Goal: Information Seeking & Learning: Learn about a topic

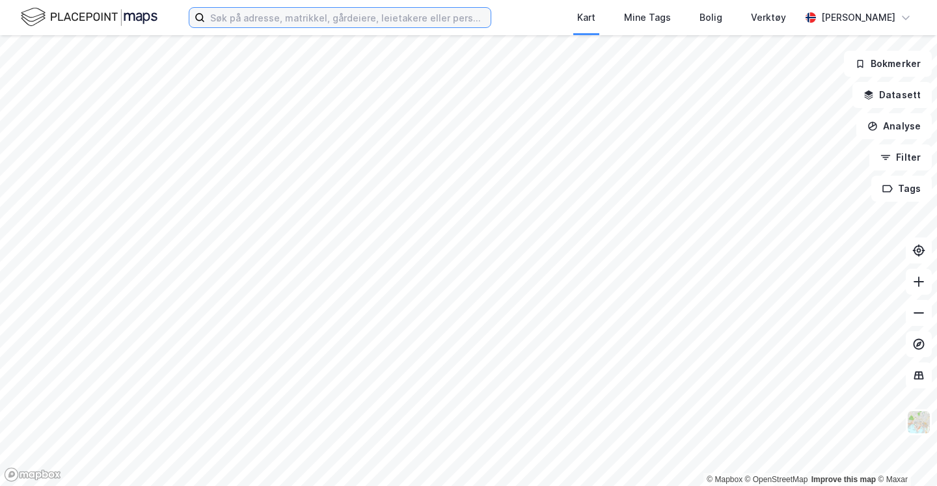
click at [252, 19] on input at bounding box center [348, 18] width 286 height 20
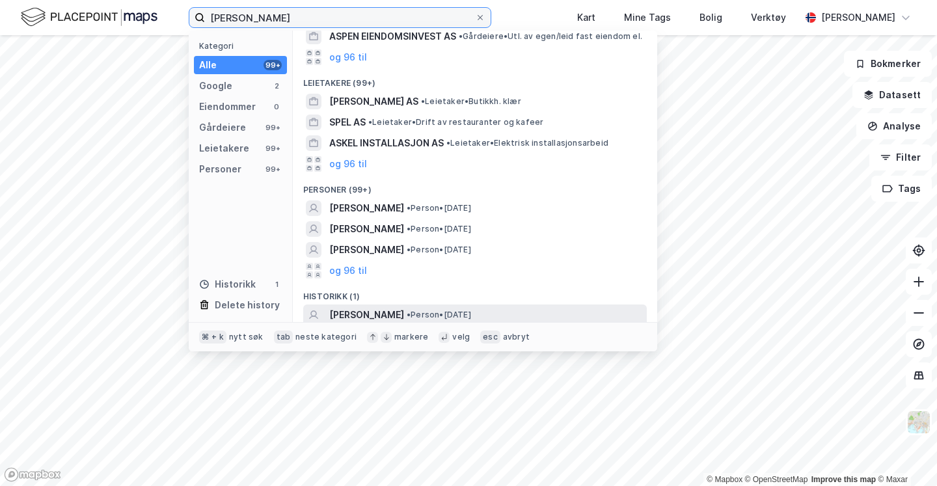
type input "[PERSON_NAME]"
click at [399, 313] on span "[PERSON_NAME]" at bounding box center [366, 315] width 75 height 16
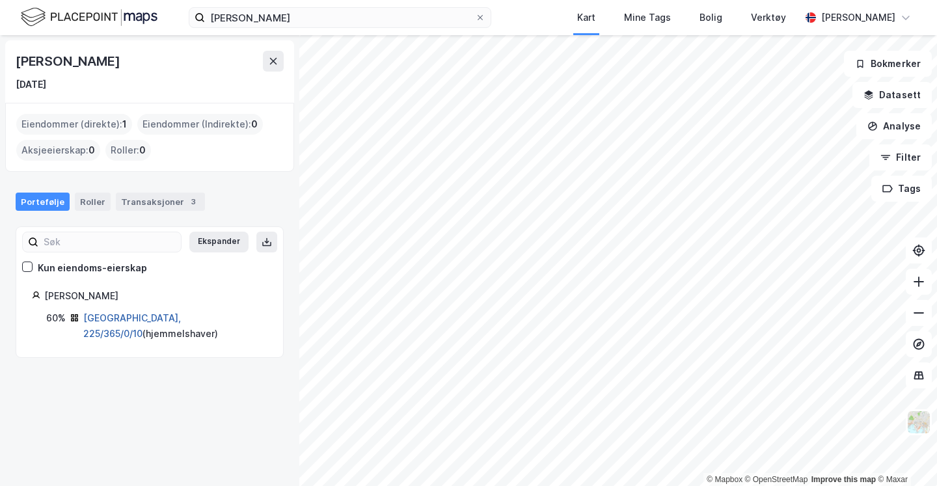
click at [110, 312] on link "[GEOGRAPHIC_DATA], 225/365/0/10" at bounding box center [132, 325] width 98 height 27
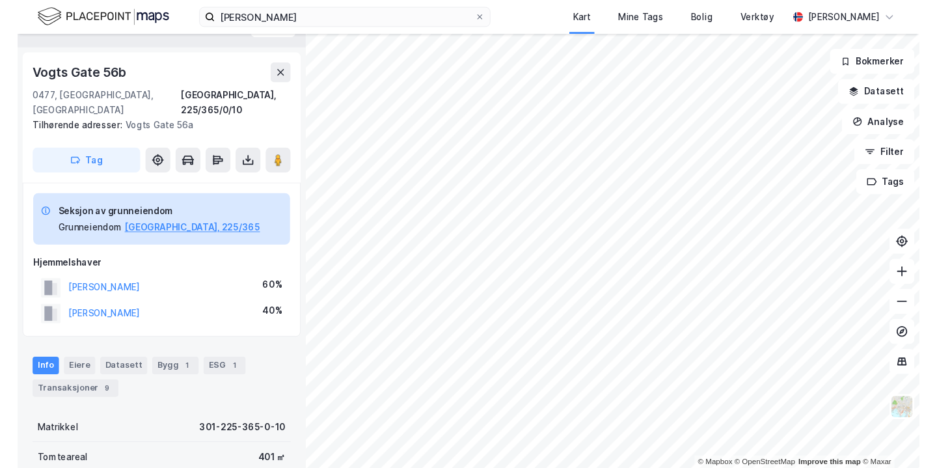
scroll to position [36, 0]
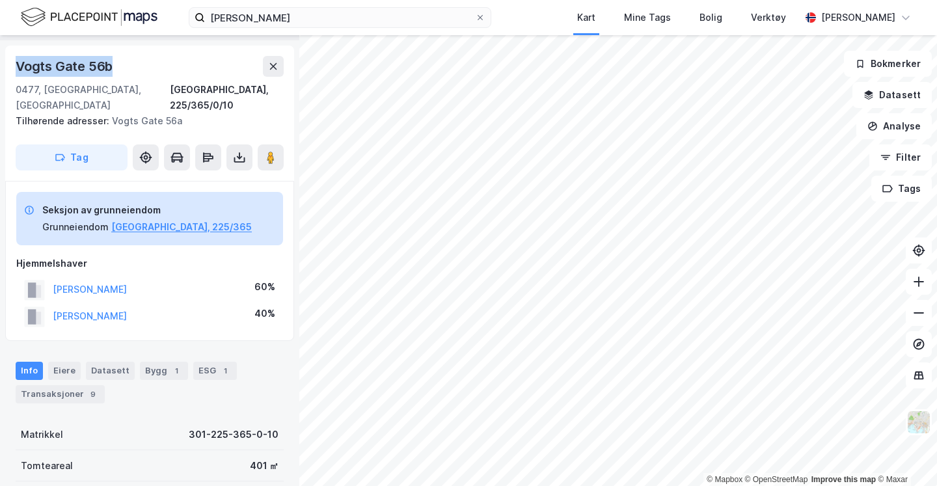
drag, startPoint x: 19, startPoint y: 68, endPoint x: 123, endPoint y: 68, distance: 104.1
click at [123, 68] on div "Vogts Gate 56b" at bounding box center [150, 66] width 268 height 21
copy div "Vogts Gate 56b"
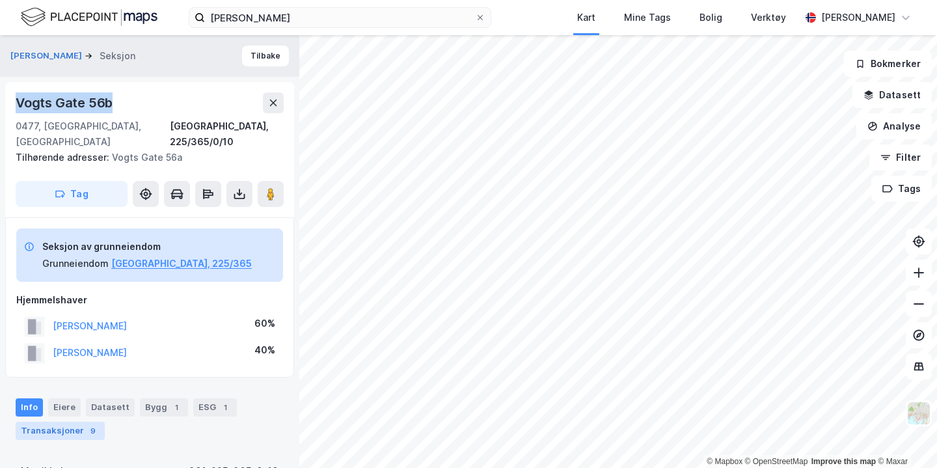
scroll to position [0, 0]
click at [57, 422] on div "Transaksjoner 9" at bounding box center [60, 431] width 89 height 18
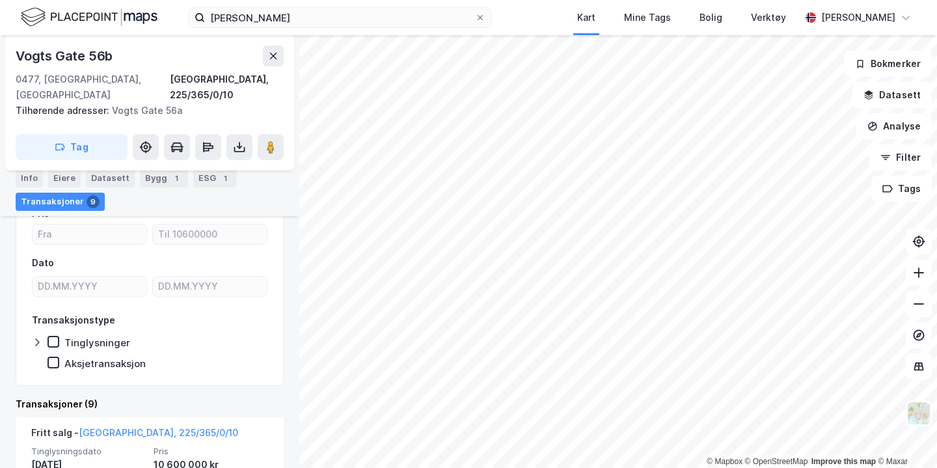
scroll to position [188, 0]
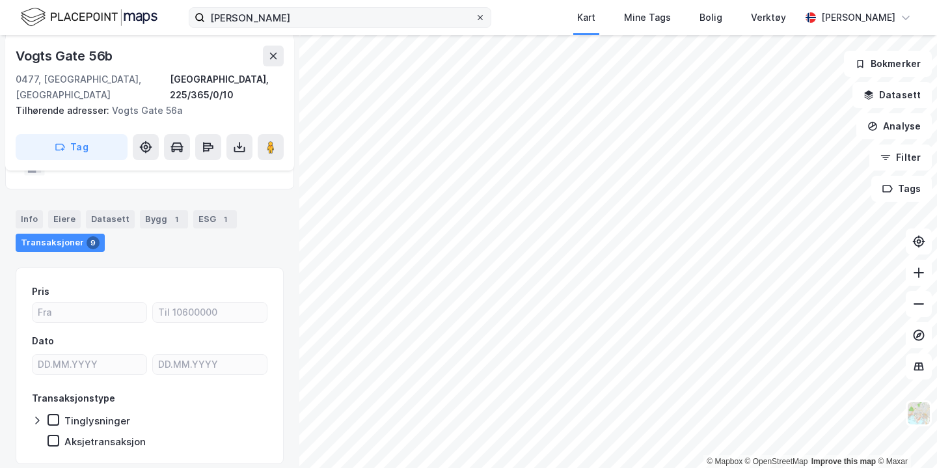
click at [484, 21] on icon at bounding box center [480, 18] width 8 height 8
click at [475, 21] on input "[PERSON_NAME]" at bounding box center [340, 18] width 270 height 20
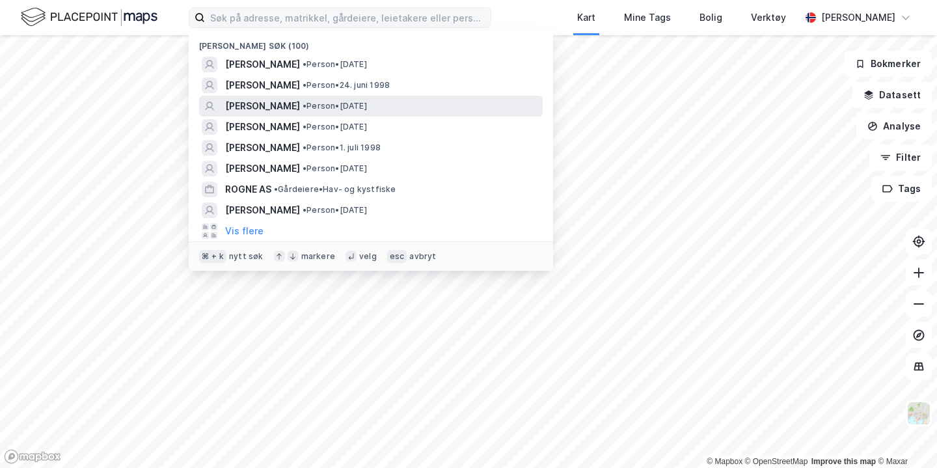
click at [352, 113] on div "[PERSON_NAME] • Person • [DATE]" at bounding box center [382, 106] width 315 height 16
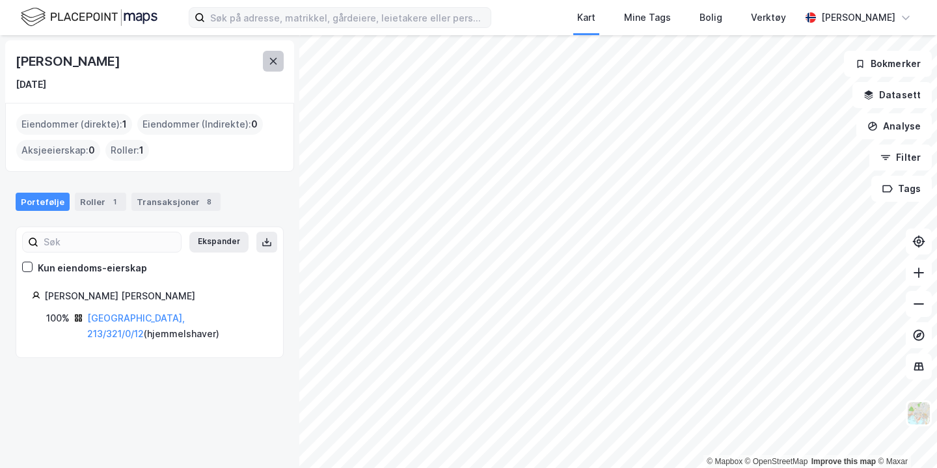
click at [272, 66] on icon at bounding box center [273, 61] width 10 height 10
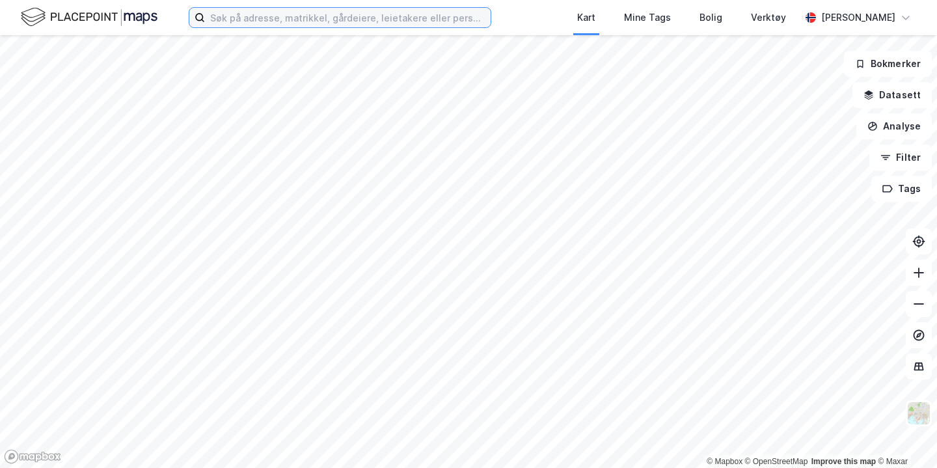
click at [234, 18] on input at bounding box center [348, 18] width 286 height 20
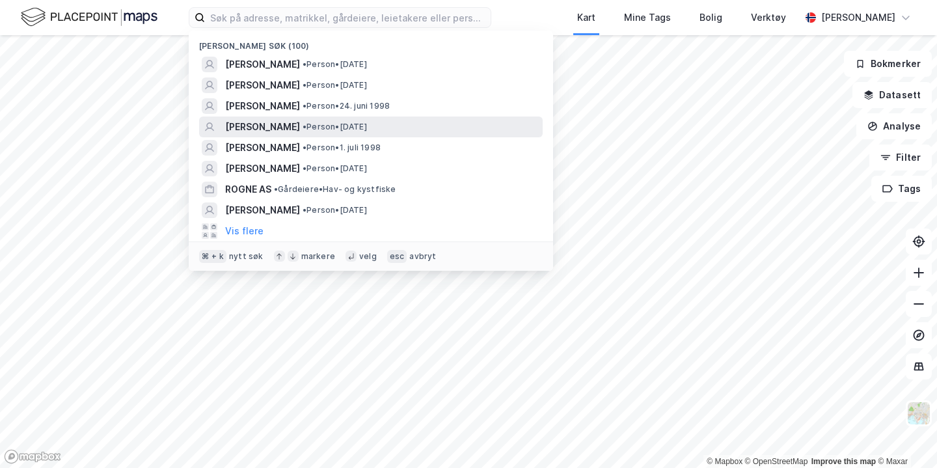
click at [300, 130] on span "[PERSON_NAME]" at bounding box center [262, 127] width 75 height 16
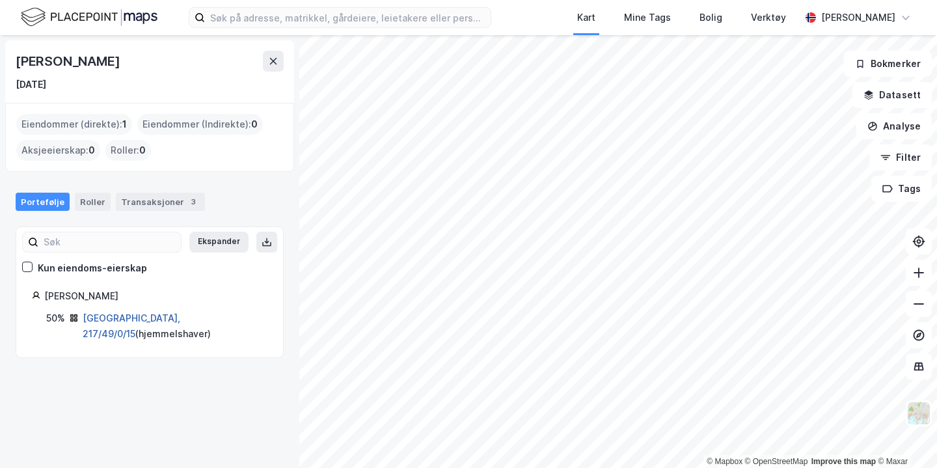
click at [143, 316] on link "[GEOGRAPHIC_DATA], 217/49/0/15" at bounding box center [132, 325] width 98 height 27
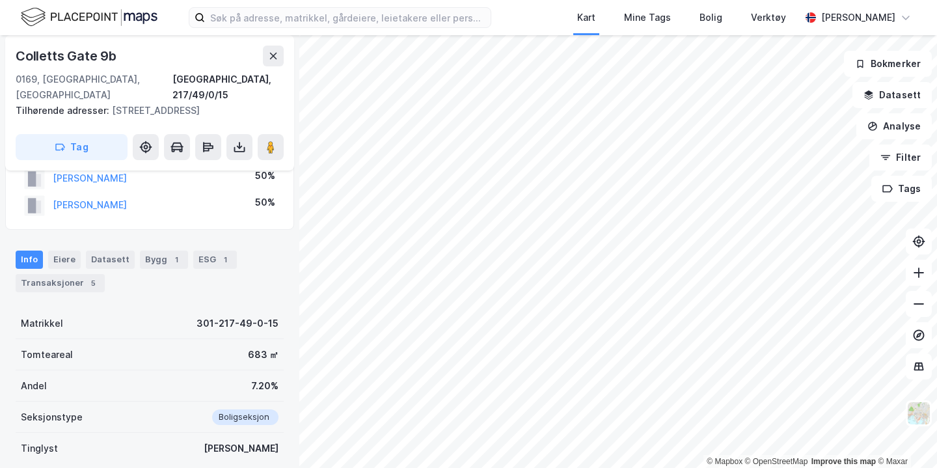
scroll to position [86, 0]
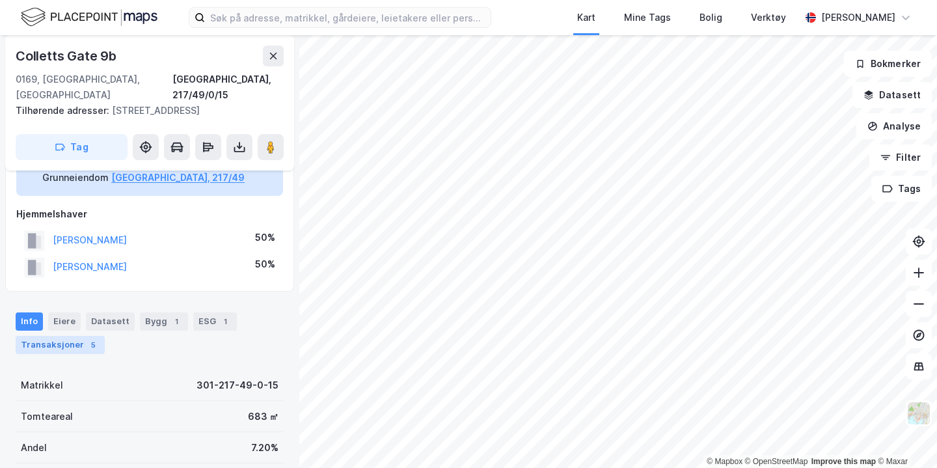
click at [70, 336] on div "Transaksjoner 5" at bounding box center [60, 345] width 89 height 18
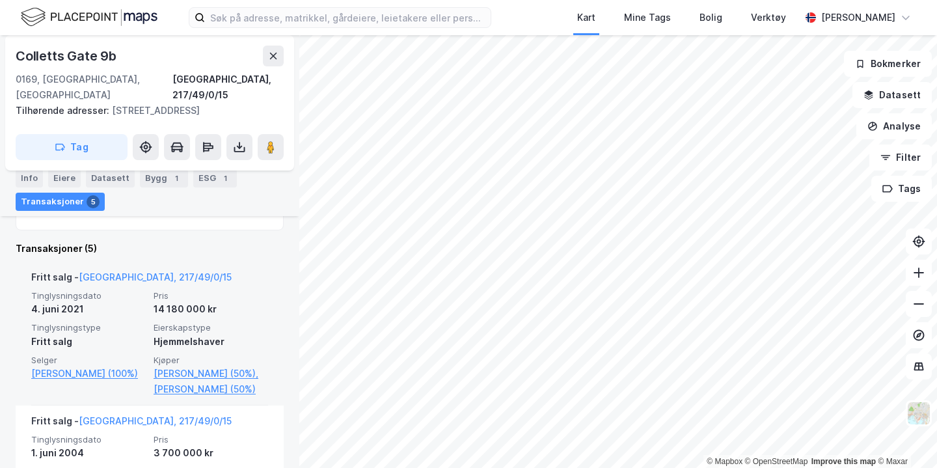
scroll to position [416, 0]
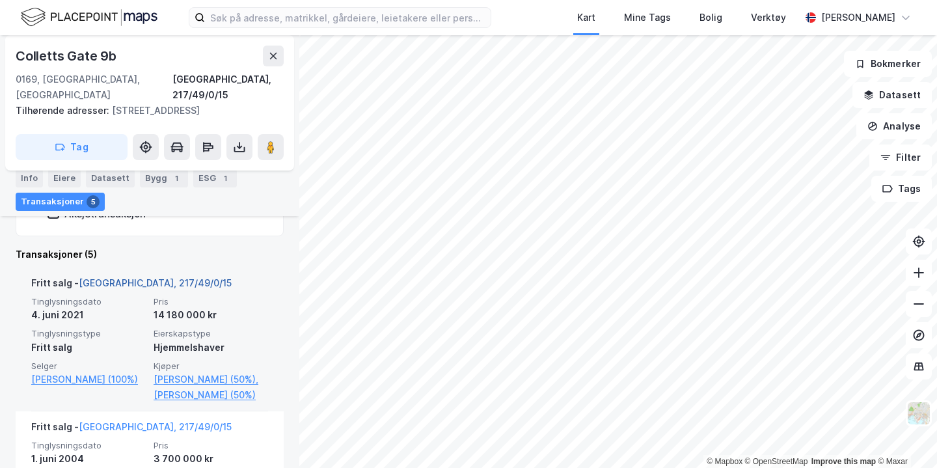
click at [132, 277] on link "[GEOGRAPHIC_DATA], 217/49/0/15" at bounding box center [155, 282] width 153 height 11
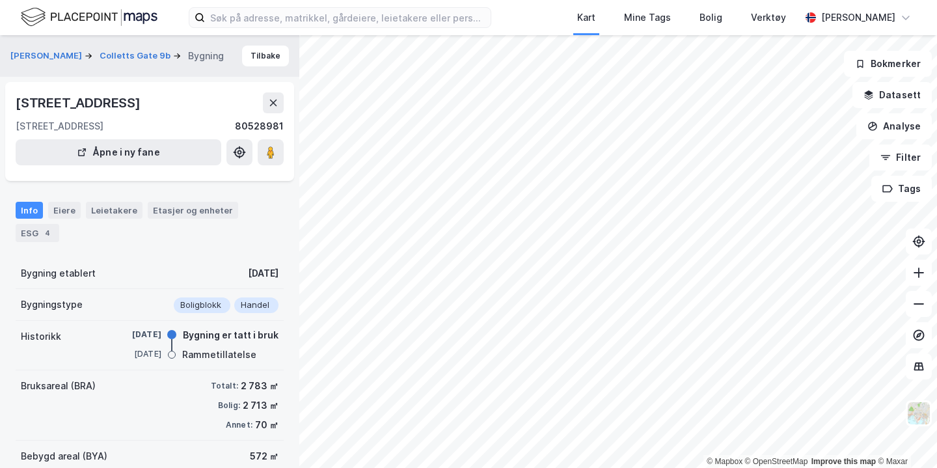
scroll to position [88, 0]
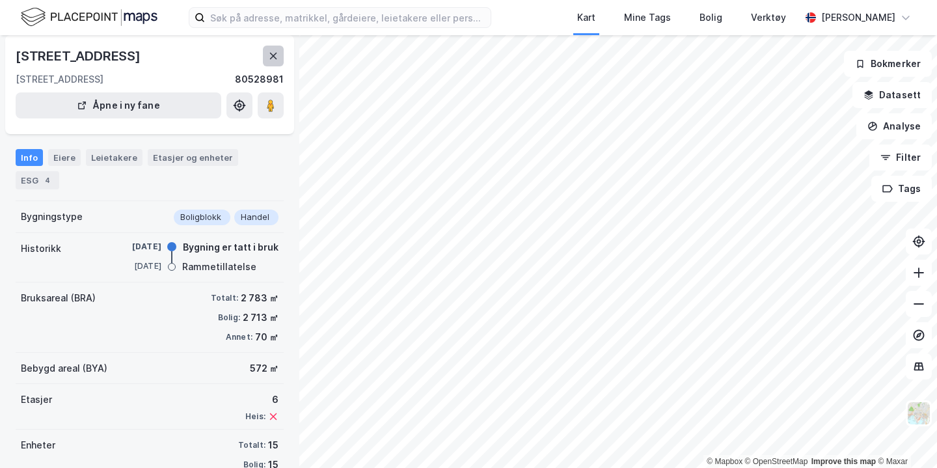
click at [268, 61] on button at bounding box center [273, 56] width 21 height 21
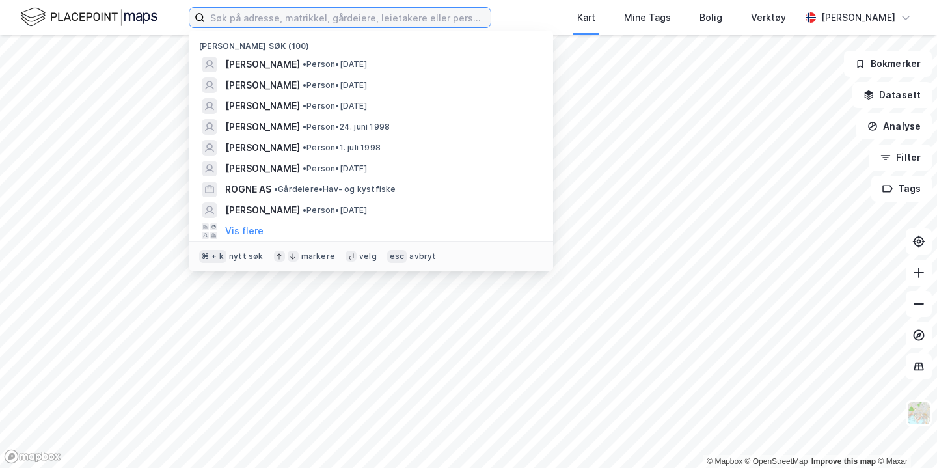
click at [349, 21] on input at bounding box center [348, 18] width 286 height 20
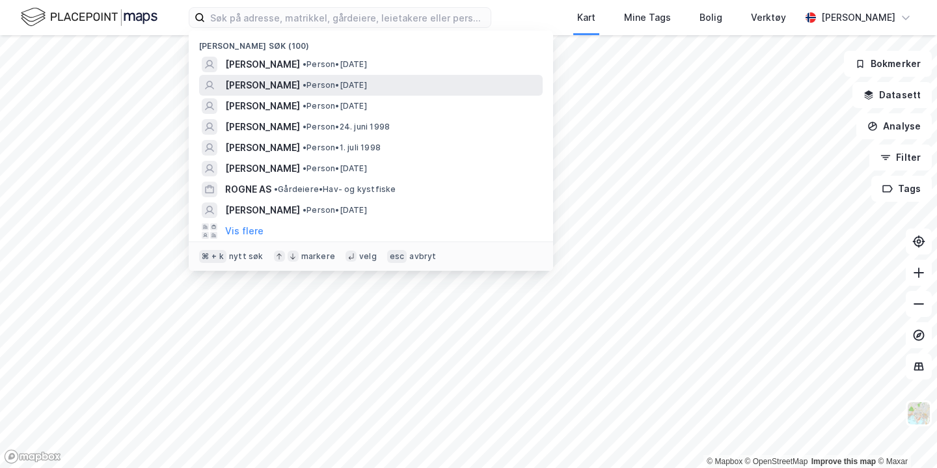
click at [343, 90] on div "[PERSON_NAME] • Person • [DATE]" at bounding box center [382, 85] width 315 height 16
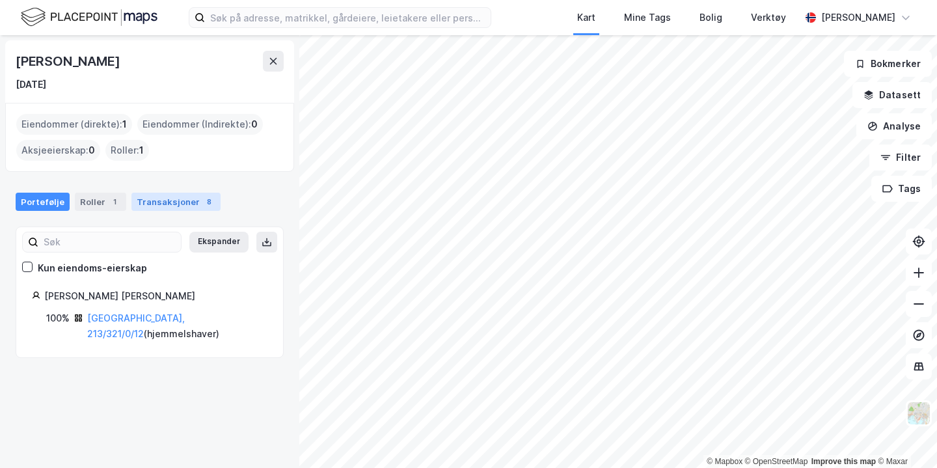
click at [139, 204] on div "Transaksjoner 8" at bounding box center [175, 202] width 89 height 18
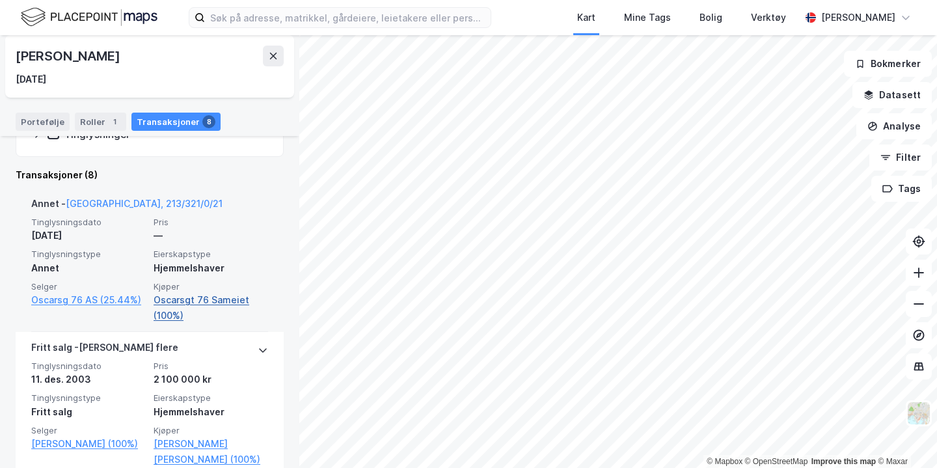
scroll to position [247, 0]
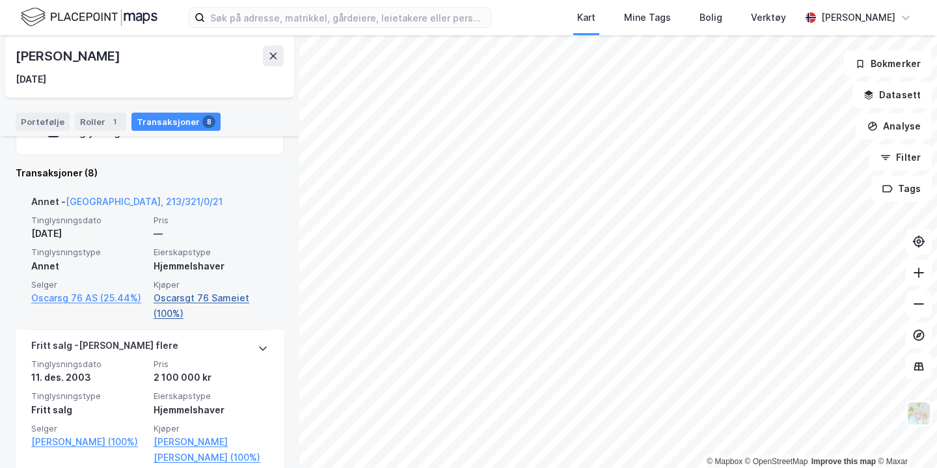
click at [195, 293] on link "Oscarsgt 76 Sameiet (100%)" at bounding box center [211, 305] width 114 height 31
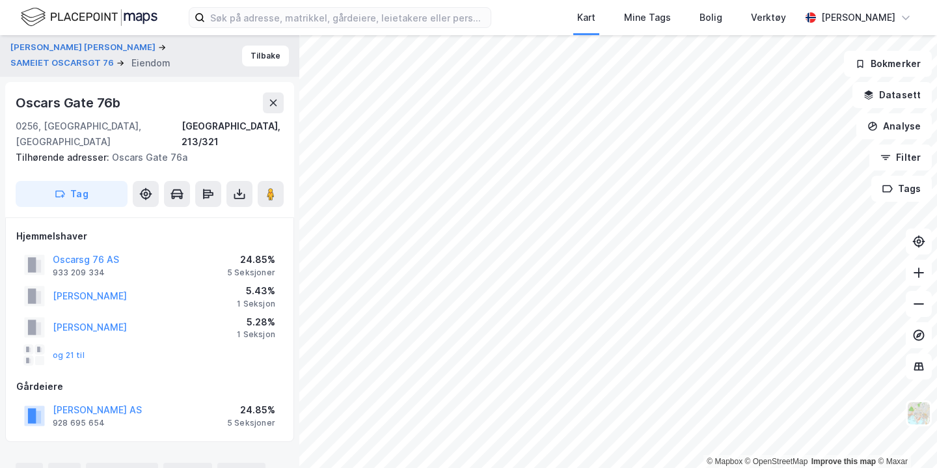
scroll to position [88, 0]
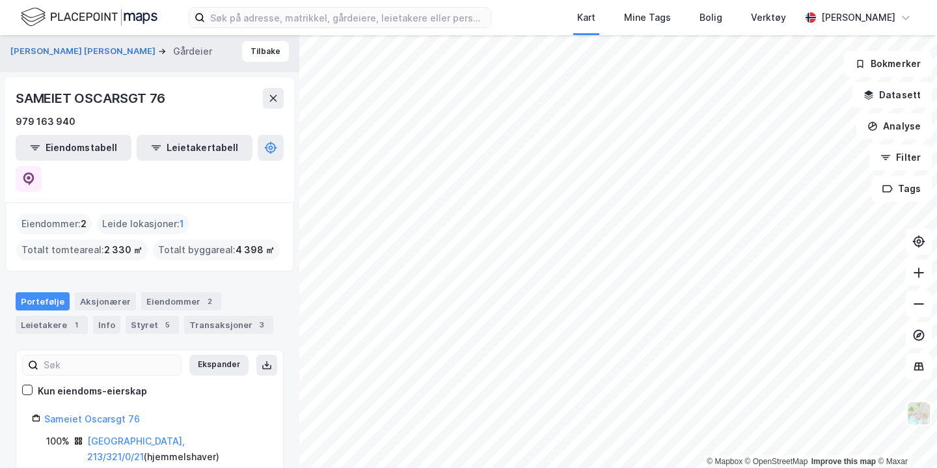
scroll to position [4, 0]
click at [184, 316] on div "Transaksjoner 3" at bounding box center [228, 325] width 89 height 18
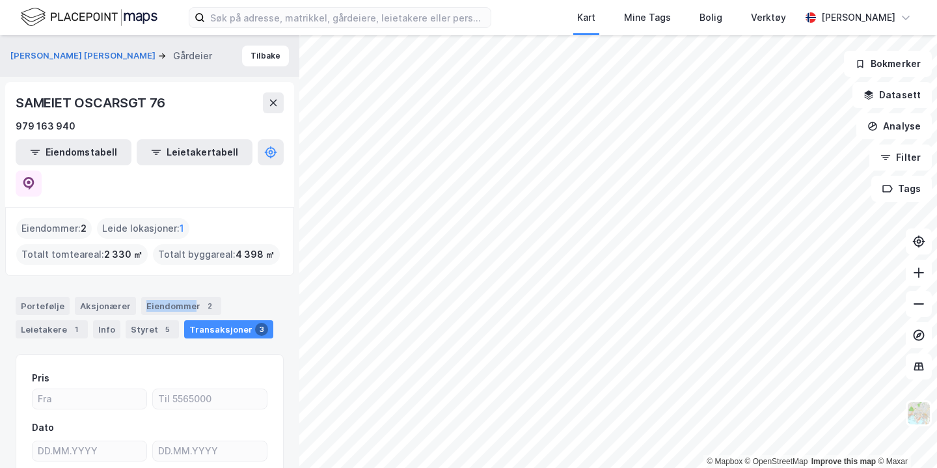
drag, startPoint x: 187, startPoint y: 269, endPoint x: 181, endPoint y: 254, distance: 16.9
click at [183, 281] on div "Portefølje Aksjonærer Eiendommer 2 Leietakere 1 Info Styret 5 Transaksjoner 3" at bounding box center [149, 312] width 299 height 62
click at [253, 62] on button "Tilbake" at bounding box center [265, 56] width 47 height 21
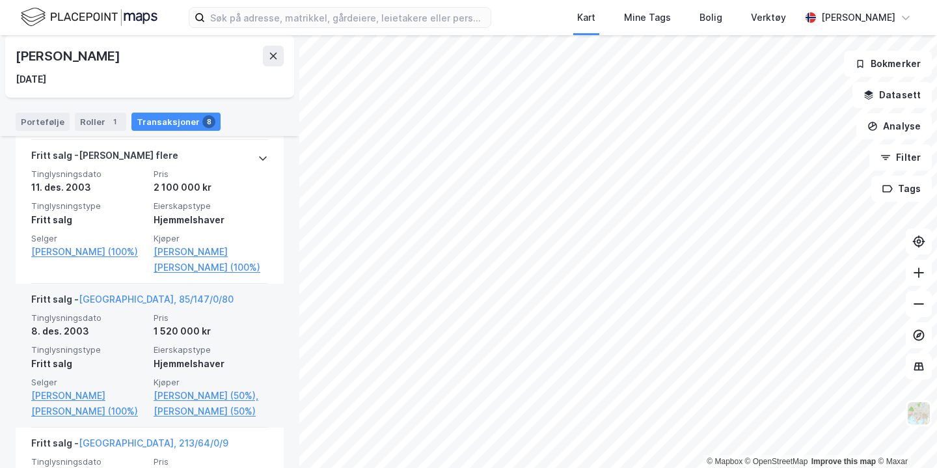
scroll to position [438, 0]
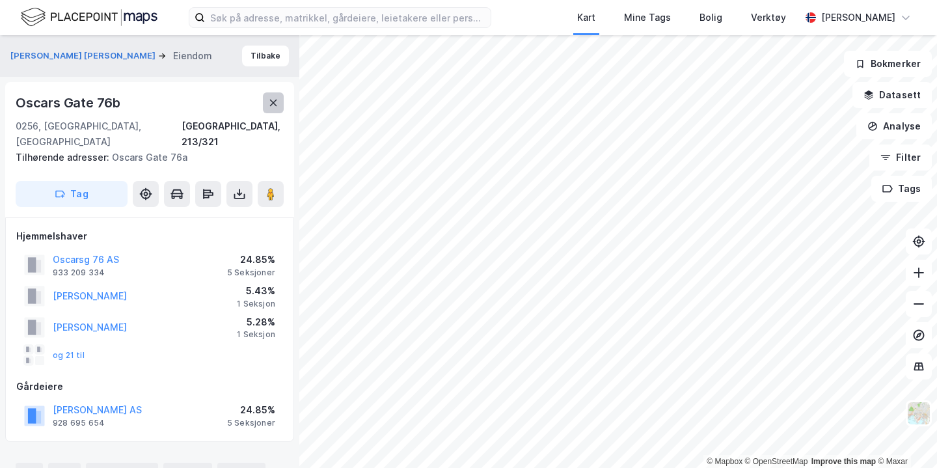
click at [273, 105] on icon at bounding box center [273, 103] width 10 height 10
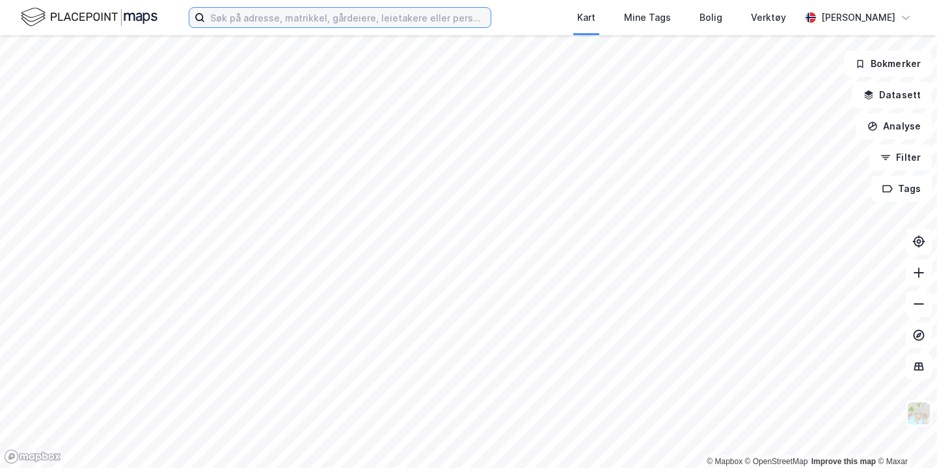
click at [270, 23] on input at bounding box center [348, 18] width 286 height 20
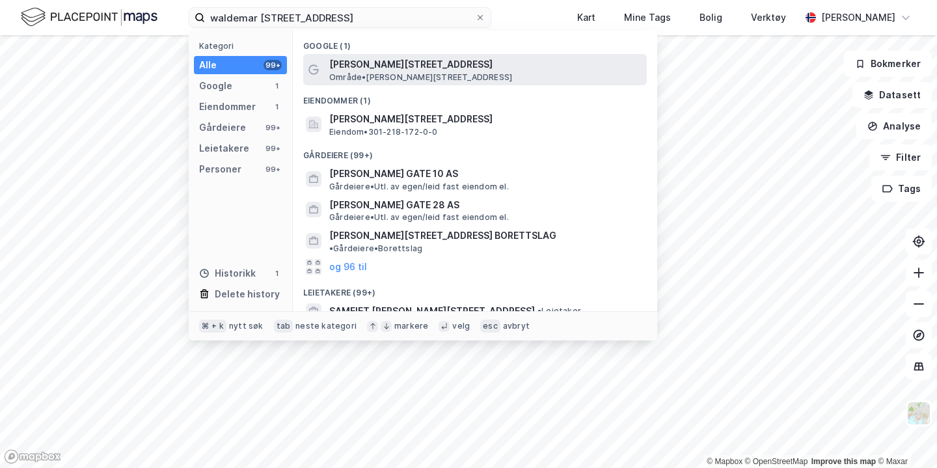
click at [400, 80] on span "Område • Waldemar Thranes gate 15A, 0171 Oslo" at bounding box center [420, 77] width 183 height 10
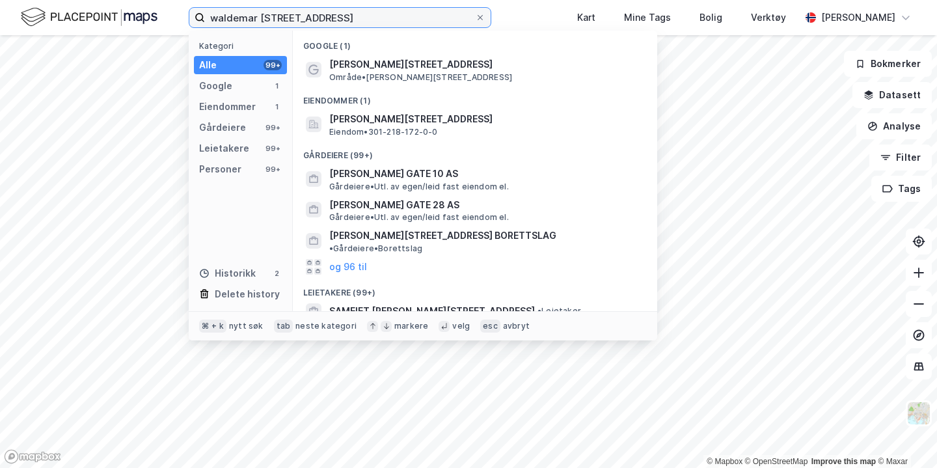
click at [366, 21] on input "waldemar thranes gate 15a" at bounding box center [340, 18] width 270 height 20
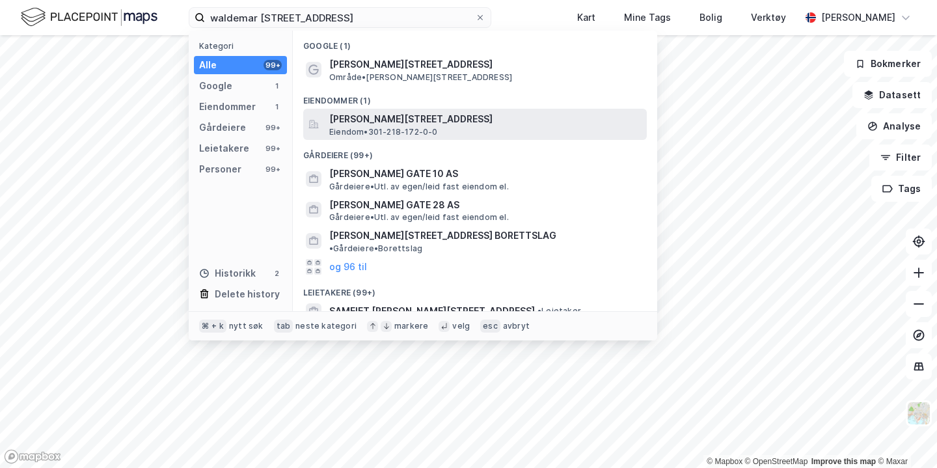
click at [383, 118] on span "Waldemar Thranes gate 15A, 0171, OSLO, OSLO" at bounding box center [485, 119] width 312 height 16
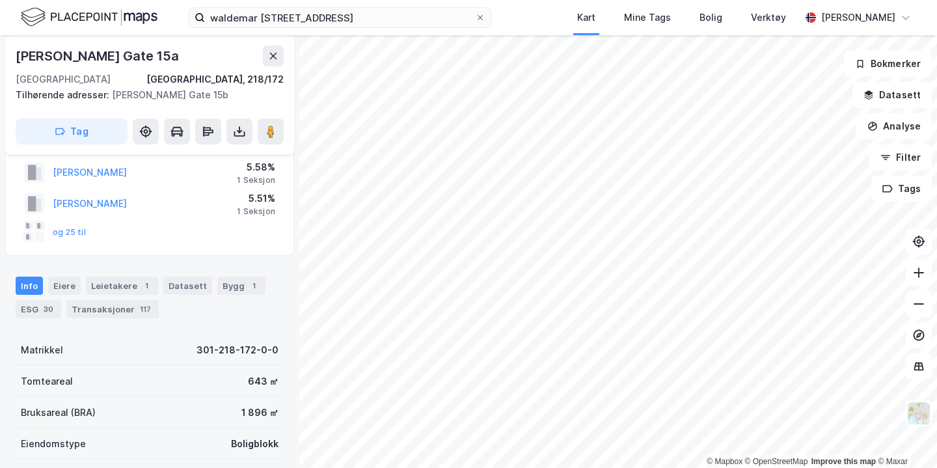
scroll to position [8, 0]
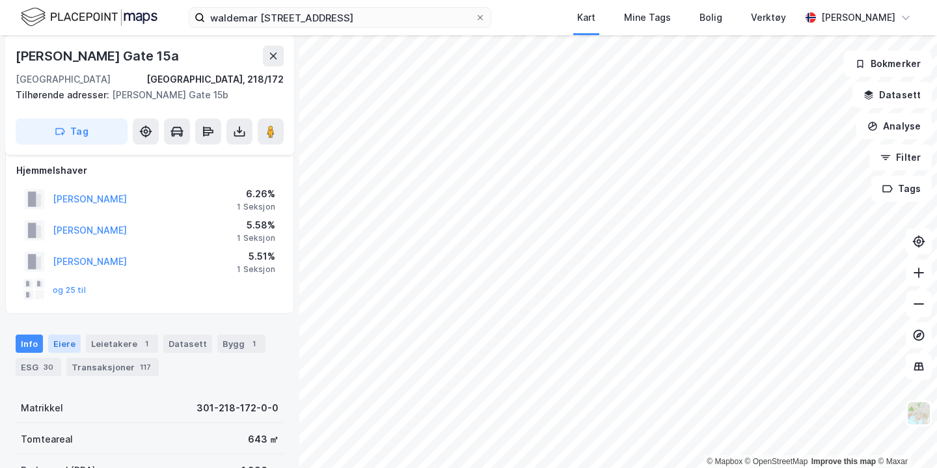
click at [61, 334] on div "Eiere" at bounding box center [64, 343] width 33 height 18
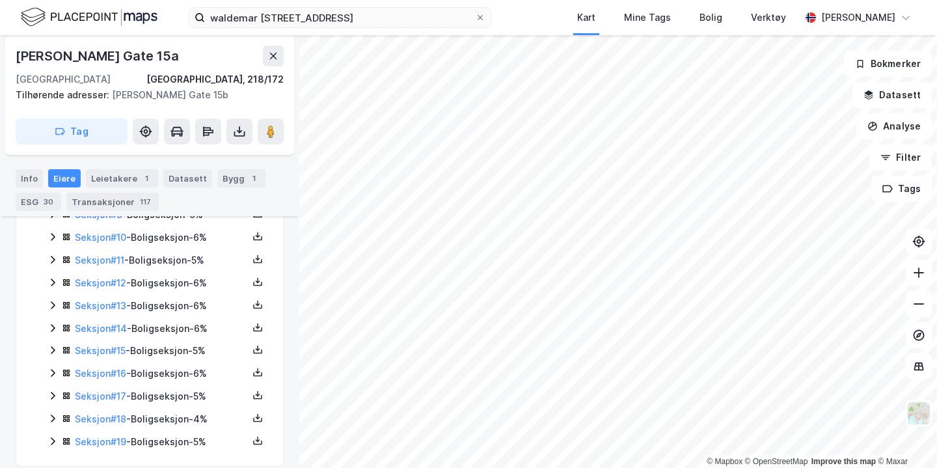
scroll to position [438, 0]
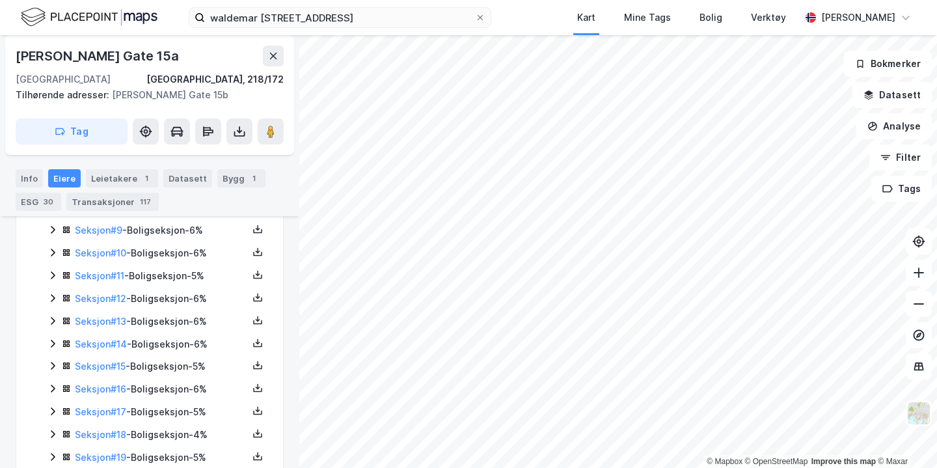
click at [51, 338] on icon at bounding box center [52, 343] width 10 height 10
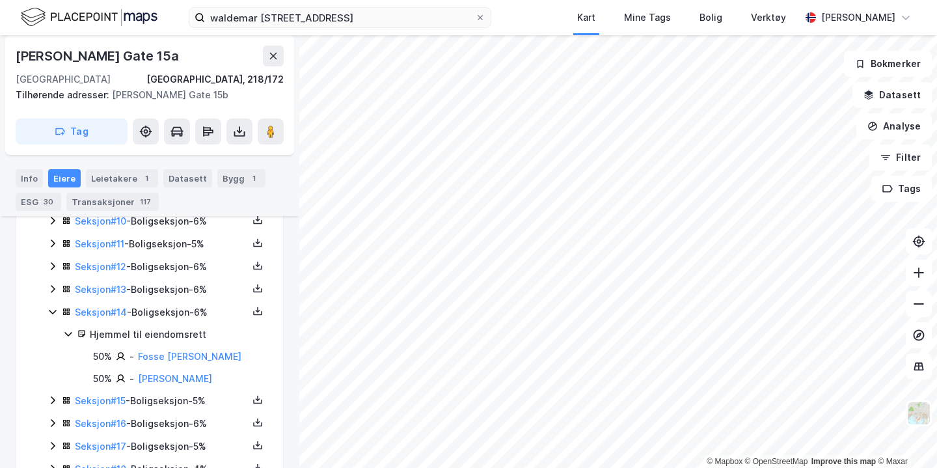
scroll to position [472, 0]
click at [51, 305] on icon at bounding box center [52, 310] width 10 height 10
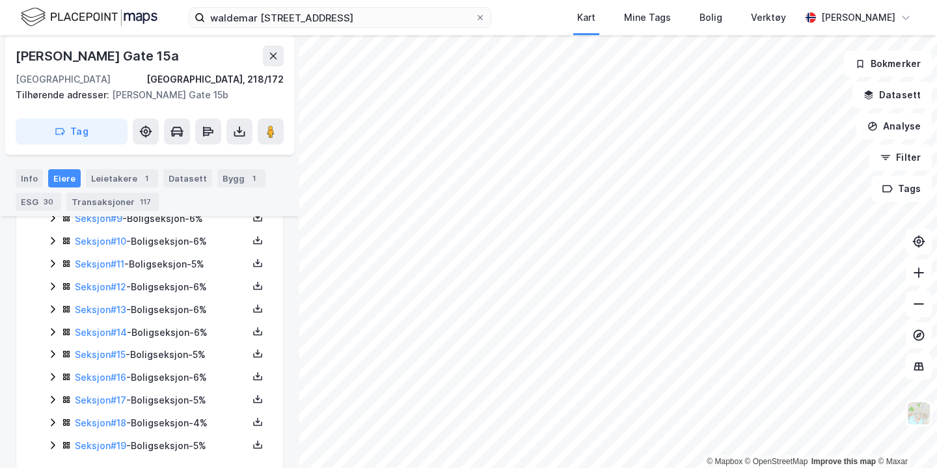
click at [52, 304] on icon at bounding box center [52, 309] width 10 height 10
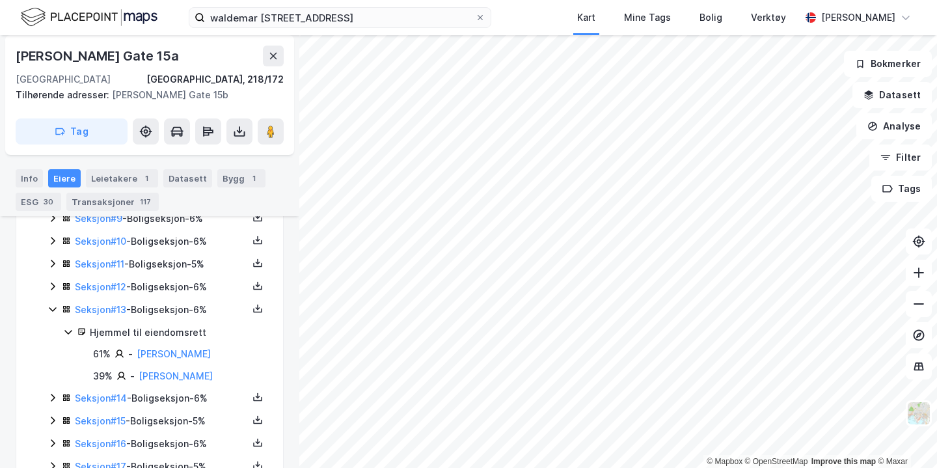
click at [66, 327] on icon at bounding box center [68, 332] width 10 height 10
click at [71, 327] on icon at bounding box center [68, 332] width 10 height 10
click at [51, 304] on icon at bounding box center [52, 309] width 10 height 10
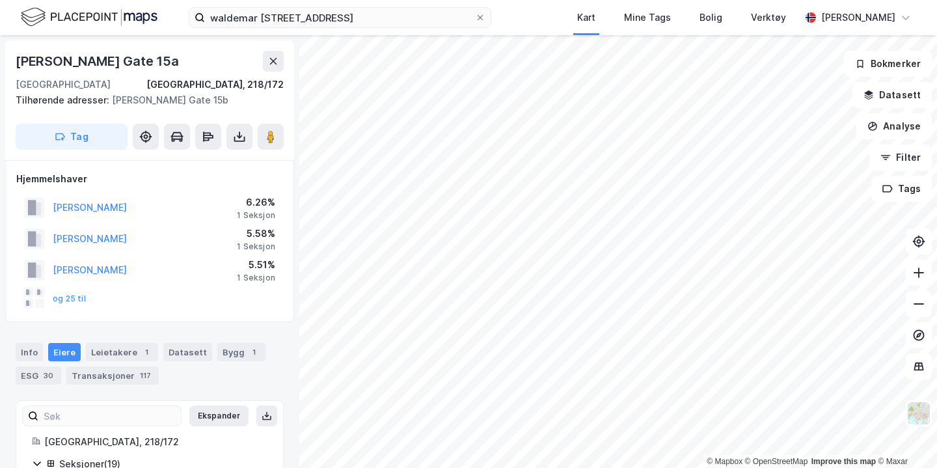
scroll to position [0, 0]
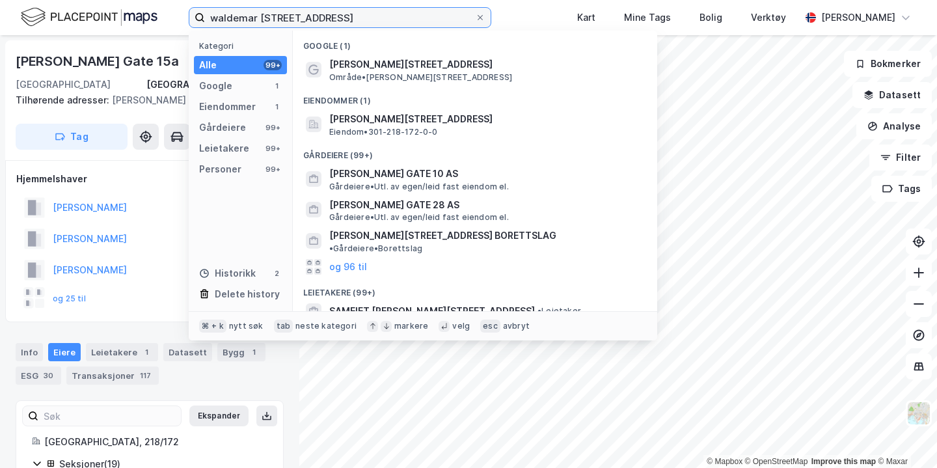
click at [368, 18] on input "waldemar thranes gate 15a" at bounding box center [340, 18] width 270 height 20
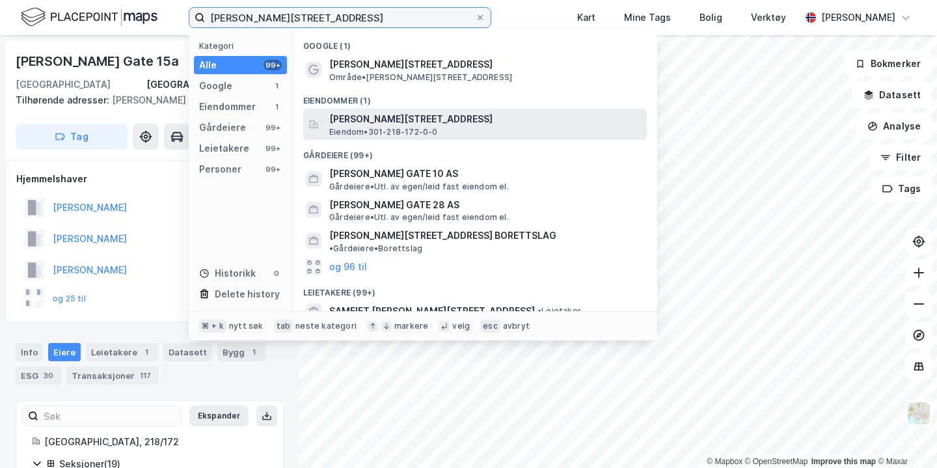
type input "waldemar thranes gate 15b"
click at [402, 128] on span "Eiendom • 301-218-172-0-0" at bounding box center [383, 132] width 109 height 10
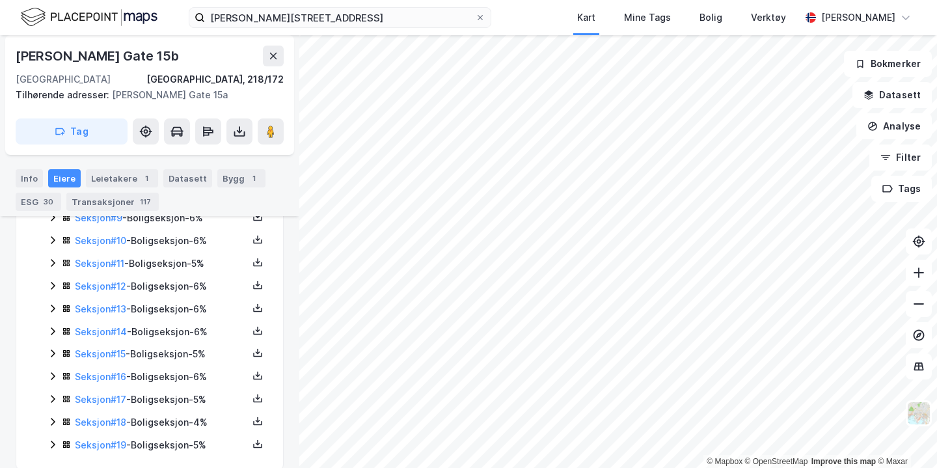
scroll to position [450, 0]
click at [559, 14] on div "waldemar thranes gate 15b Kart Mine Tags Bolig Verktøy Emil Fosse" at bounding box center [468, 17] width 937 height 35
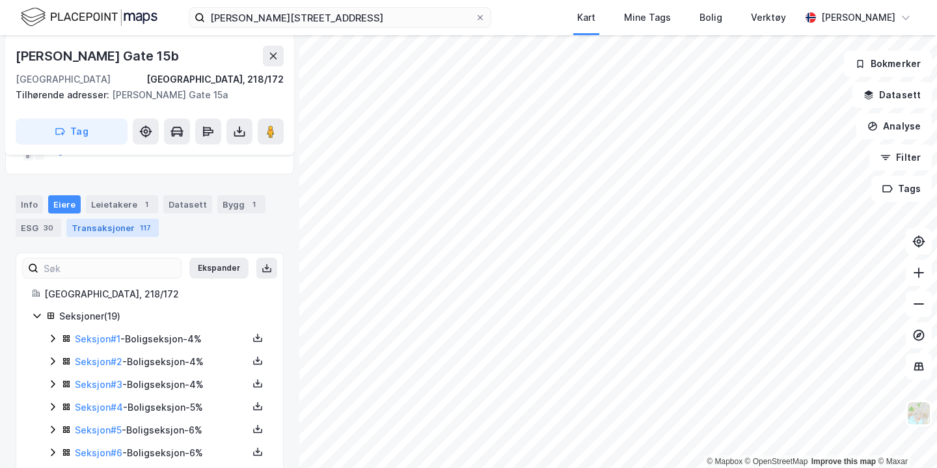
click at [105, 219] on div "Transaksjoner 117" at bounding box center [112, 228] width 92 height 18
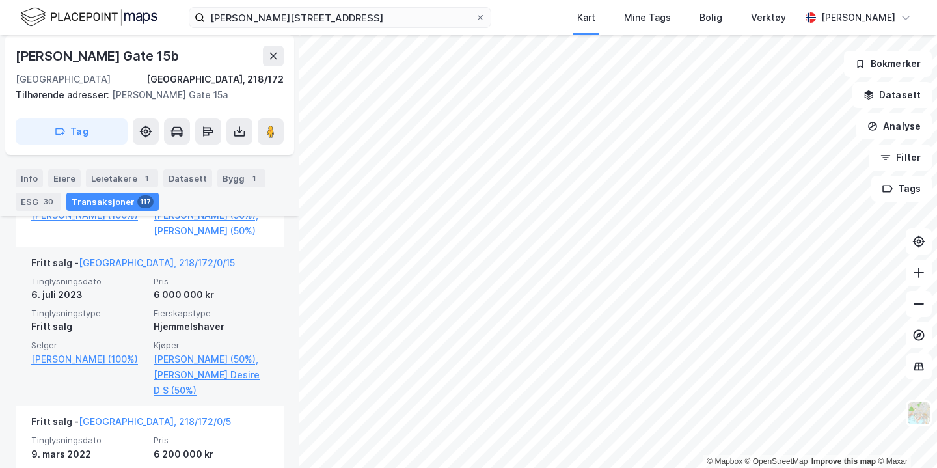
scroll to position [1422, 0]
click at [210, 334] on div "Hjemmelshaver" at bounding box center [211, 326] width 114 height 16
click at [152, 352] on div "Tinglysningsdato 6. juli 2023 Pris 6 000 000 kr Tinglysningstype Fritt salg Eie…" at bounding box center [149, 336] width 237 height 122
click at [116, 267] on link "Oslo, 218/172/0/15" at bounding box center [157, 261] width 156 height 11
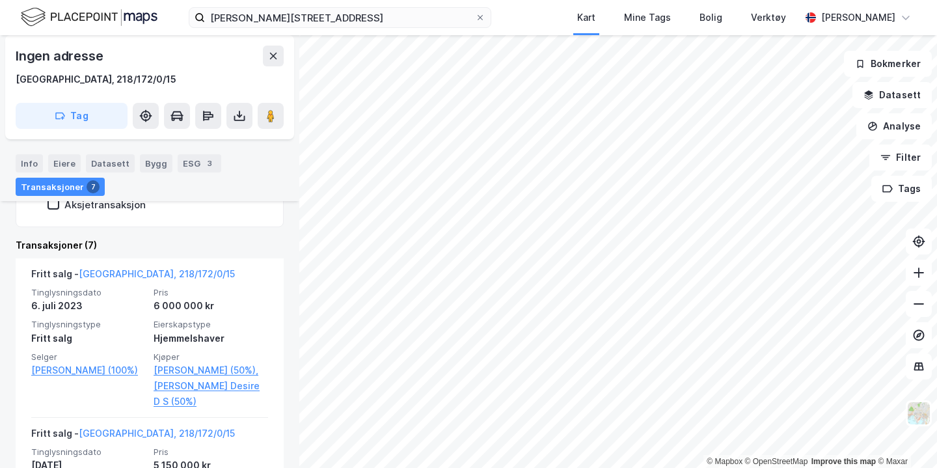
scroll to position [388, 0]
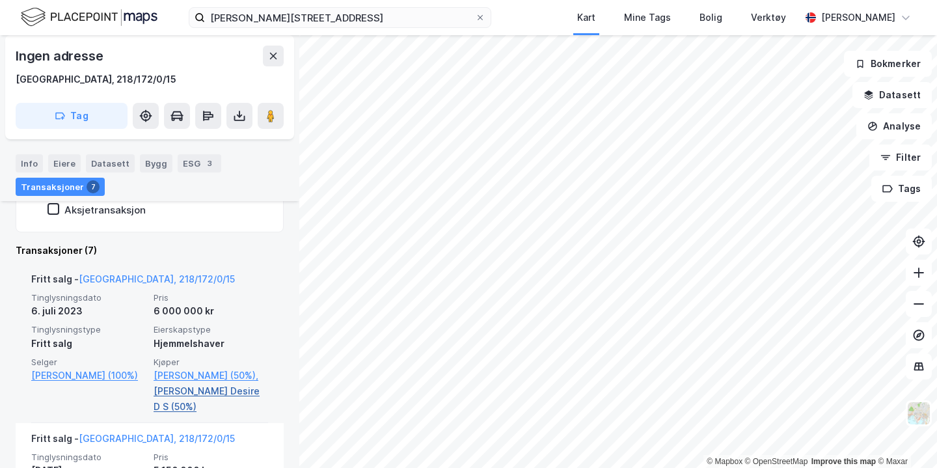
drag, startPoint x: 185, startPoint y: 384, endPoint x: 211, endPoint y: 384, distance: 26.0
